Goal: Transaction & Acquisition: Purchase product/service

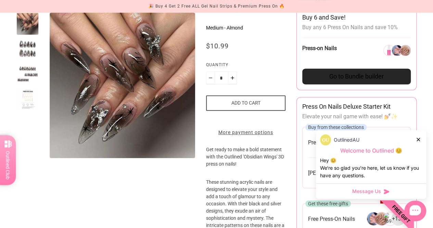
scroll to position [107, 0]
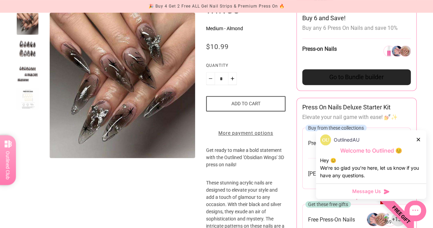
click at [24, 79] on div at bounding box center [27, 74] width 22 height 22
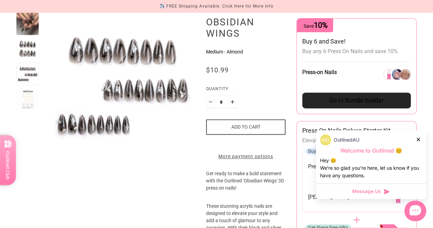
scroll to position [84, 0]
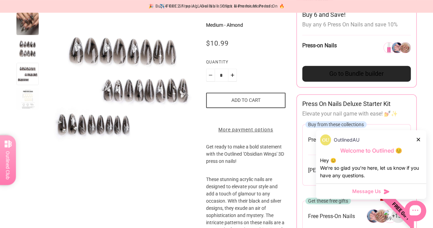
scroll to position [110, 0]
click at [419, 139] on icon at bounding box center [418, 139] width 3 height 3
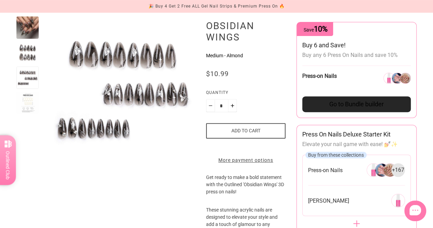
scroll to position [86, 0]
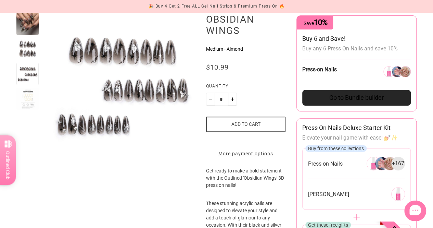
click at [247, 121] on button "Add to cart" at bounding box center [246, 123] width 80 height 15
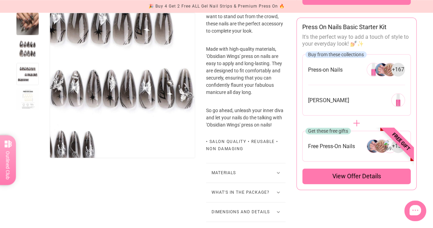
scroll to position [382, 0]
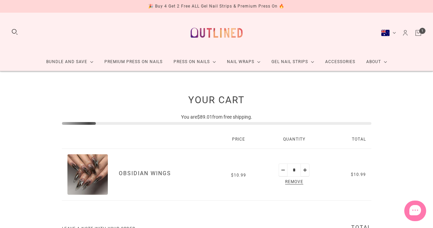
scroll to position [25, 0]
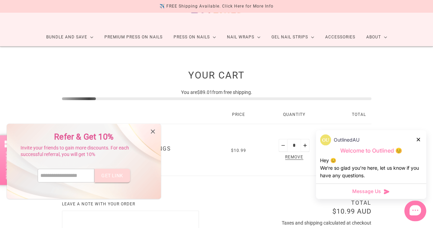
click at [419, 140] on icon at bounding box center [418, 139] width 3 height 3
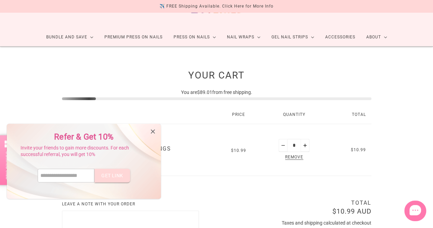
click at [154, 131] on icon at bounding box center [153, 132] width 8 height 8
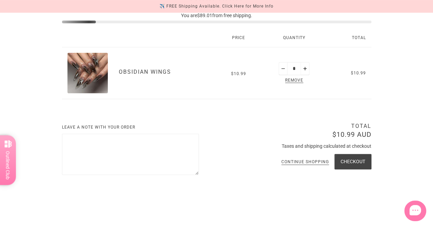
scroll to position [156, 0]
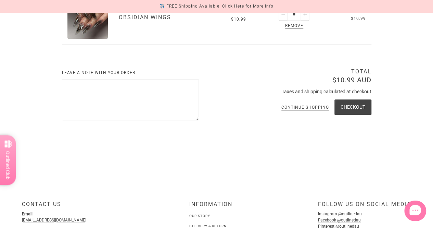
click at [313, 105] on link "Continue shopping" at bounding box center [306, 107] width 48 height 5
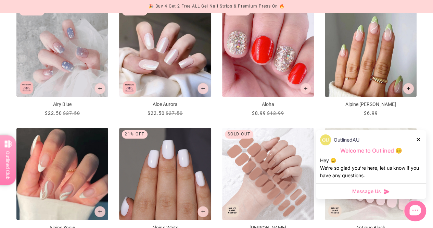
scroll to position [382, 0]
click at [417, 140] on icon at bounding box center [418, 139] width 3 height 3
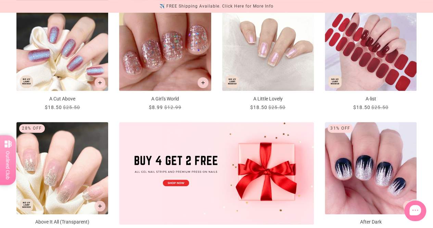
scroll to position [0, 0]
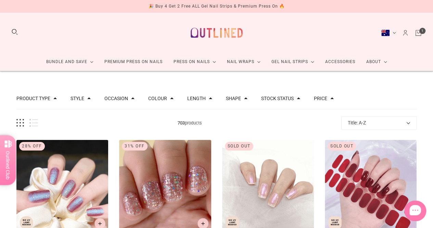
click at [418, 33] on icon "Cart" at bounding box center [419, 32] width 2 height 2
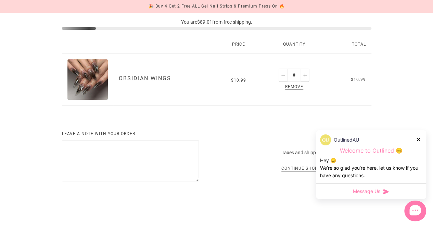
scroll to position [95, 0]
click at [419, 139] on icon at bounding box center [418, 139] width 3 height 3
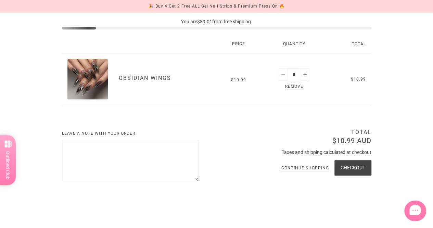
click at [350, 163] on button "Checkout" at bounding box center [353, 167] width 37 height 15
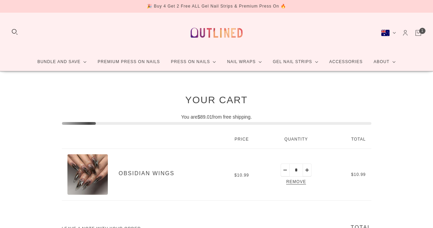
scroll to position [95, 0]
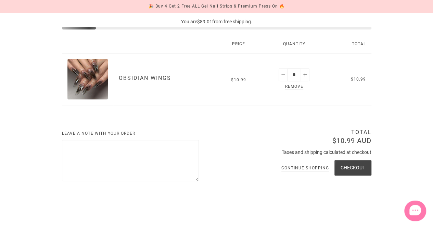
click at [307, 167] on link "Continue shopping" at bounding box center [306, 168] width 48 height 5
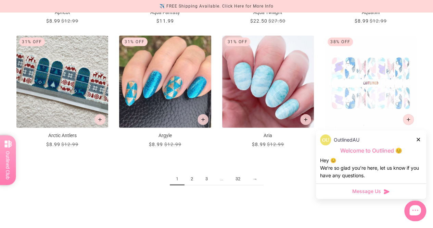
scroll to position [718, 0]
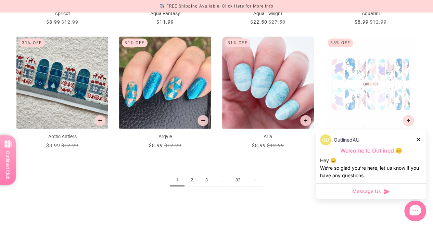
click at [191, 178] on link "2" at bounding box center [192, 180] width 15 height 13
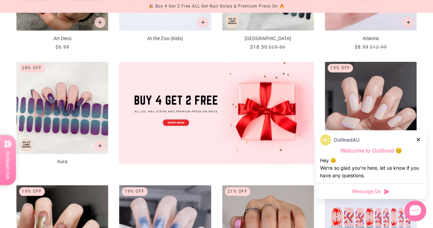
scroll to position [59, 0]
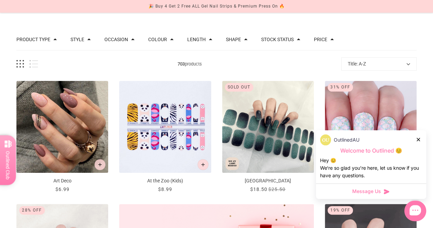
click at [422, 142] on div "OutlinedAU Welcome to Outlined 😊 Hey 😊 We‘re so glad you’re here, let us know i…" at bounding box center [371, 156] width 110 height 53
click at [418, 139] on icon at bounding box center [418, 139] width 3 height 3
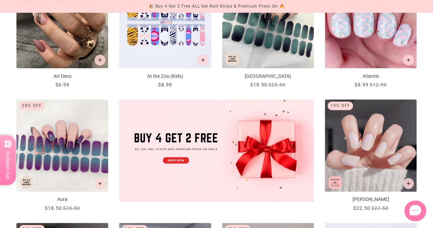
scroll to position [0, 0]
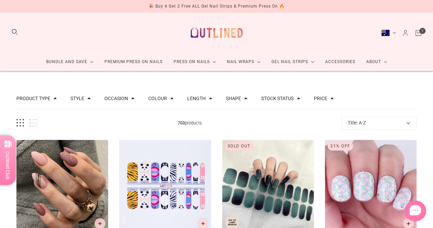
click at [363, 123] on button "Title: A-Z" at bounding box center [378, 122] width 75 height 13
click at [319, 118] on div "703 products Title: A-Z Best selling Relevance Date: New to Old Date: Old to Ne…" at bounding box center [216, 122] width 400 height 13
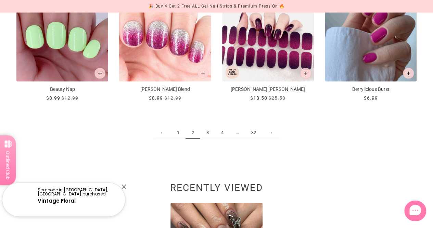
scroll to position [766, 0]
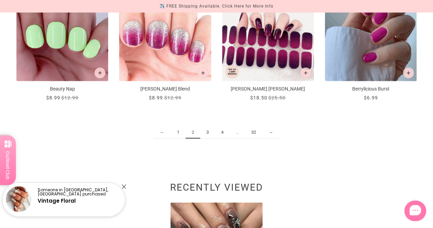
click at [205, 131] on link "3" at bounding box center [207, 132] width 15 height 13
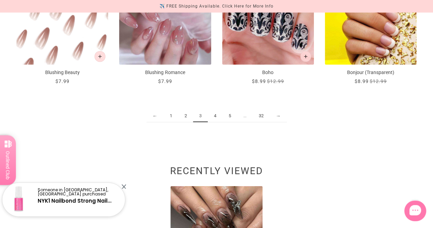
scroll to position [782, 0]
